Goal: Navigation & Orientation: Find specific page/section

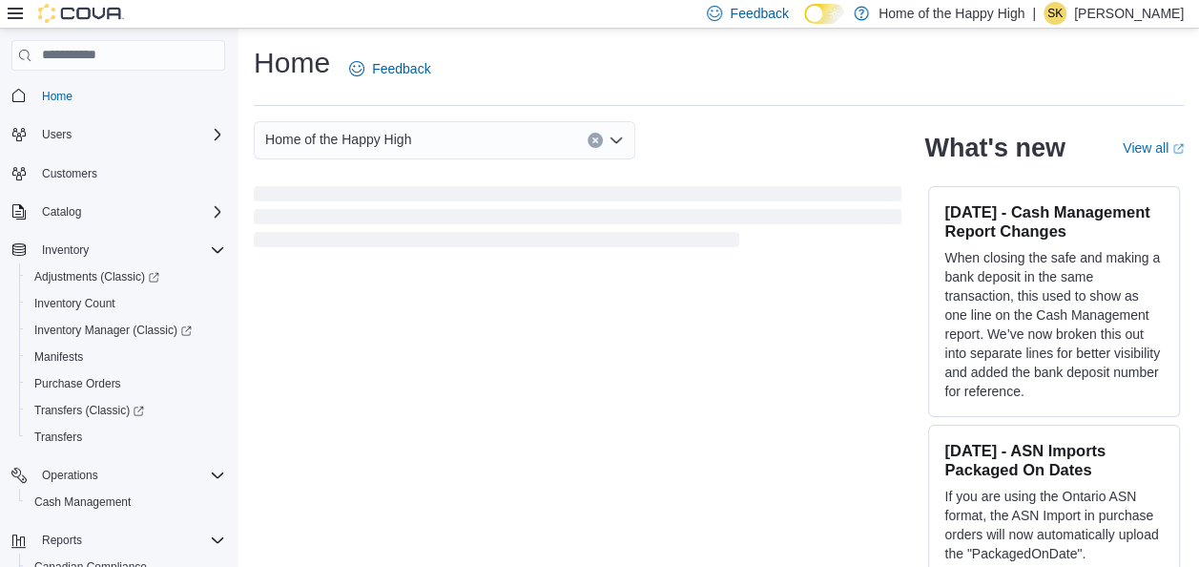
click at [1133, 17] on p "[PERSON_NAME]" at bounding box center [1129, 13] width 110 height 23
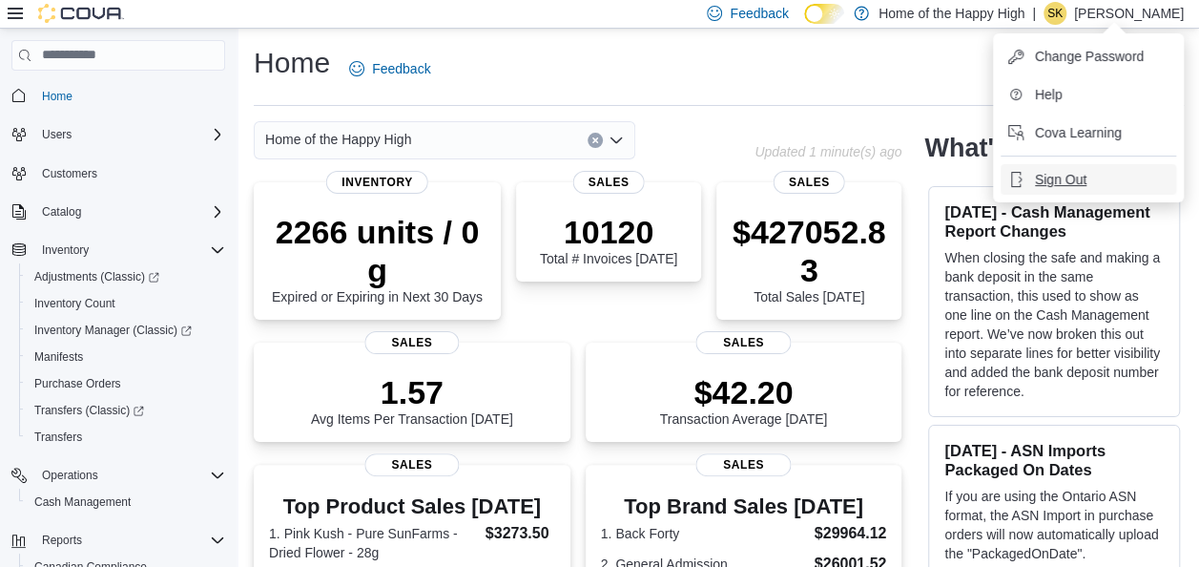
click at [1048, 175] on span "Sign Out" at bounding box center [1061, 179] width 52 height 19
